Goal: Task Accomplishment & Management: Use online tool/utility

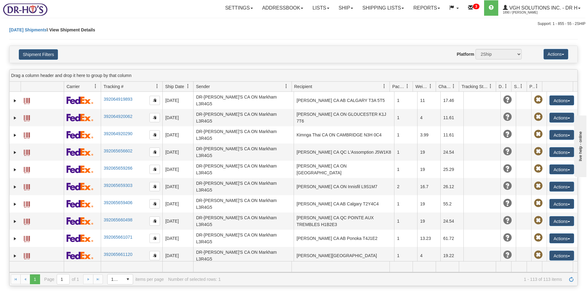
scroll to position [1409, 0]
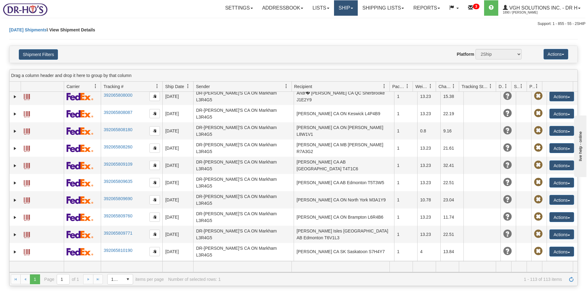
click at [345, 9] on link "Ship" at bounding box center [346, 7] width 24 height 15
click at [322, 28] on span "OnHold / Order Queue" at bounding box center [329, 29] width 43 height 5
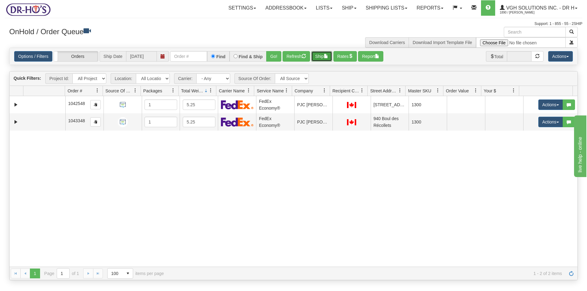
click at [321, 57] on button "Ship" at bounding box center [321, 56] width 21 height 10
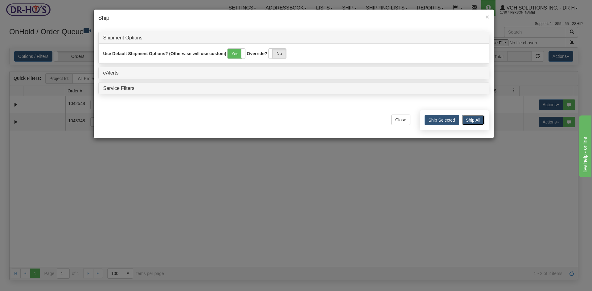
click at [475, 120] on button "Ship All" at bounding box center [473, 120] width 22 height 10
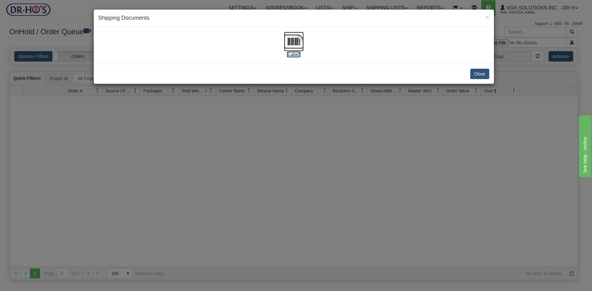
click at [292, 41] on img at bounding box center [294, 42] width 20 height 20
click at [122, 193] on div "× Shipping Documents [Label] Close" at bounding box center [296, 145] width 592 height 291
